Goal: Navigation & Orientation: Find specific page/section

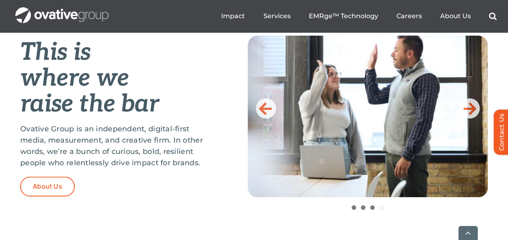
scroll to position [364, 0]
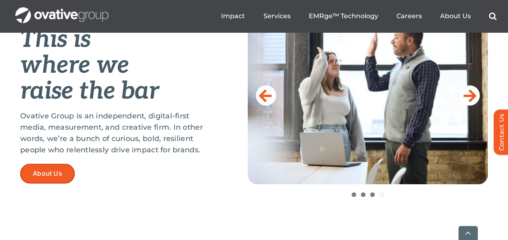
click at [45, 175] on span "About Us" at bounding box center [47, 174] width 29 height 8
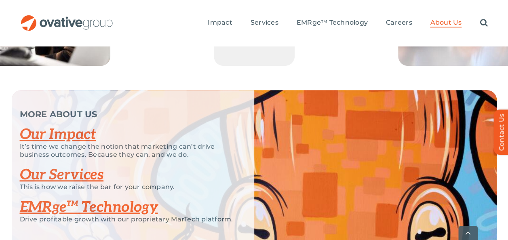
scroll to position [1777, 0]
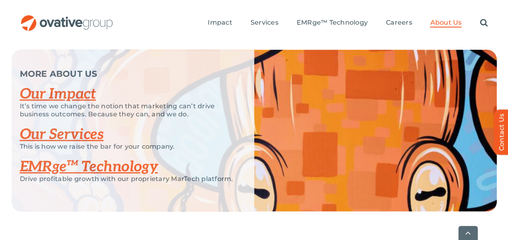
click at [79, 143] on link "Our Services" at bounding box center [62, 135] width 84 height 18
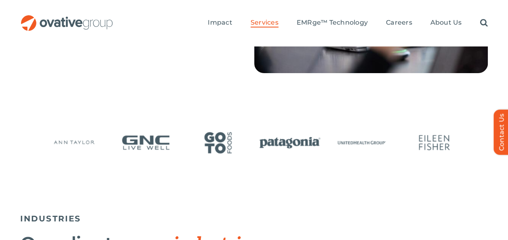
scroll to position [1576, 0]
